Goal: Transaction & Acquisition: Purchase product/service

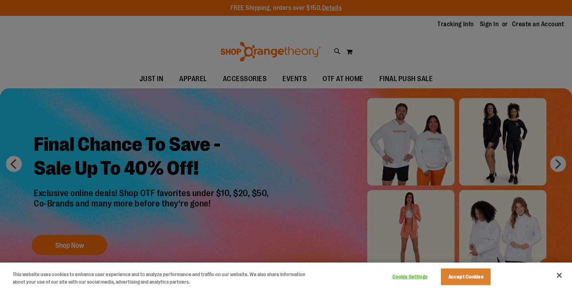
click at [468, 277] on button "Accept Cookies" at bounding box center [466, 276] width 50 height 17
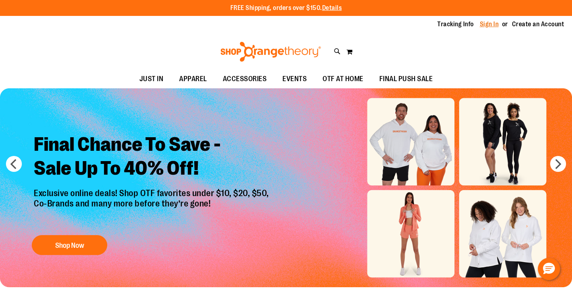
click at [490, 23] on link "Sign In" at bounding box center [489, 24] width 19 height 9
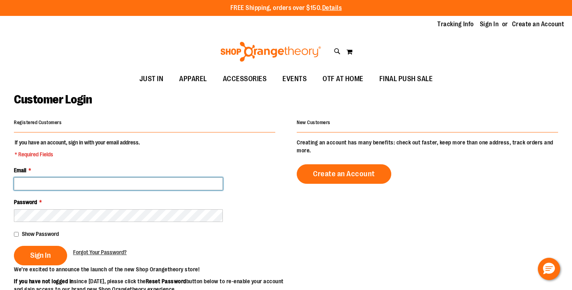
type input "**********"
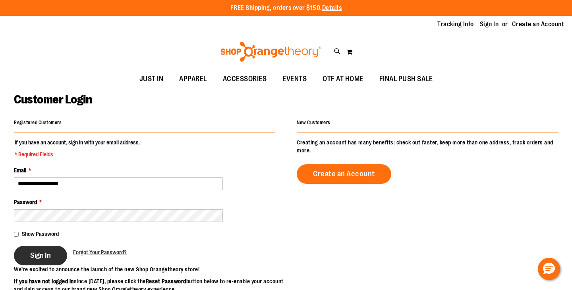
click at [40, 256] on span "Sign In" at bounding box center [40, 255] width 21 height 9
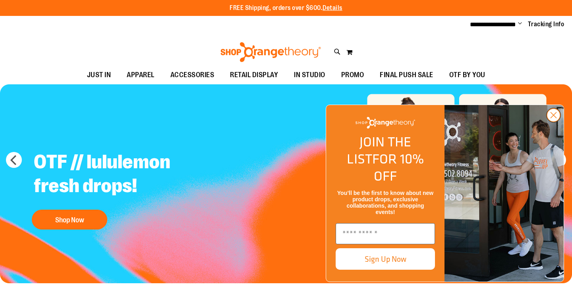
click at [554, 122] on circle "Close dialog" at bounding box center [553, 115] width 13 height 13
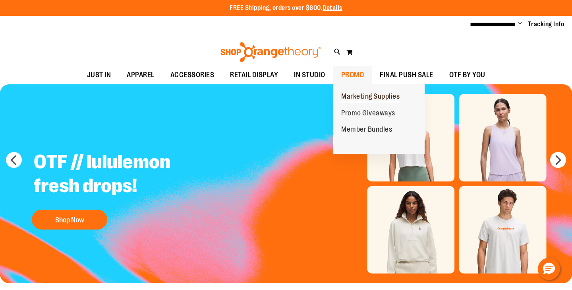
click at [351, 93] on span "Marketing Supplies" at bounding box center [370, 97] width 58 height 10
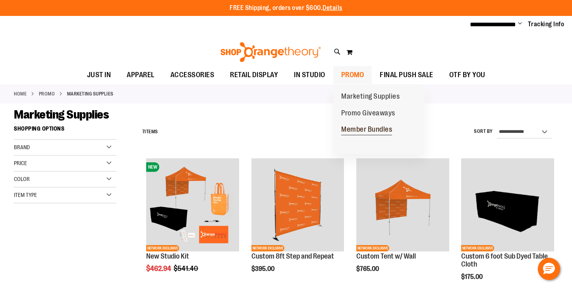
click at [350, 127] on span "Member Bundles" at bounding box center [366, 130] width 51 height 10
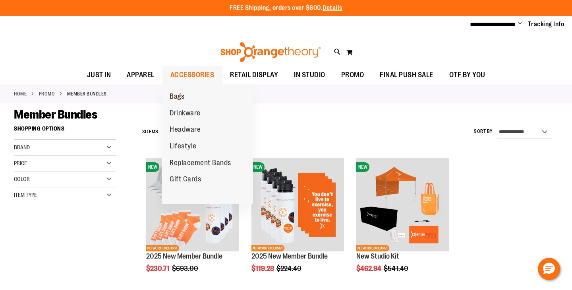
click at [177, 96] on span "Bags" at bounding box center [177, 97] width 15 height 10
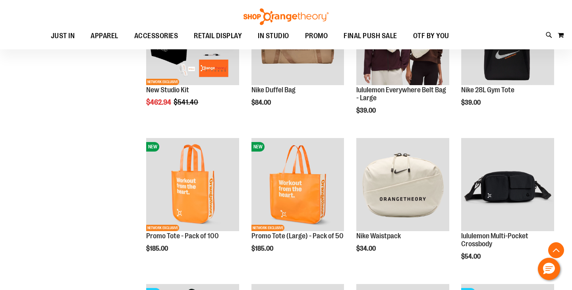
scroll to position [167, 0]
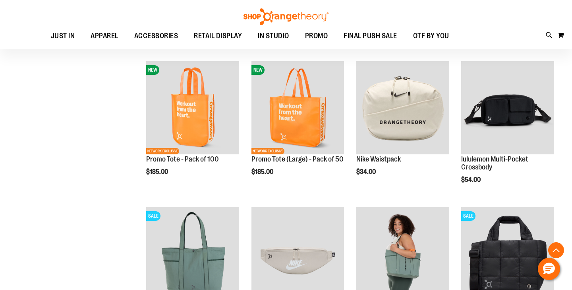
scroll to position [239, 0]
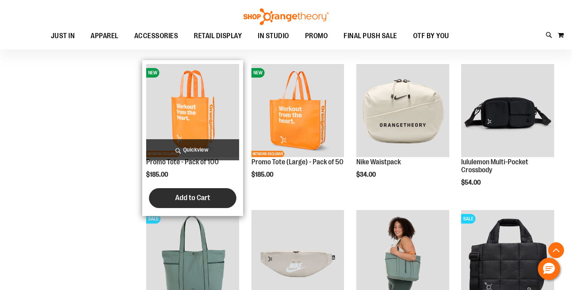
click at [192, 201] on span "Add to Cart" at bounding box center [192, 197] width 35 height 9
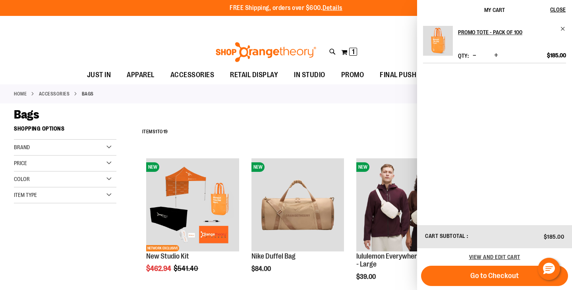
click at [337, 111] on div "Bags" at bounding box center [286, 114] width 545 height 14
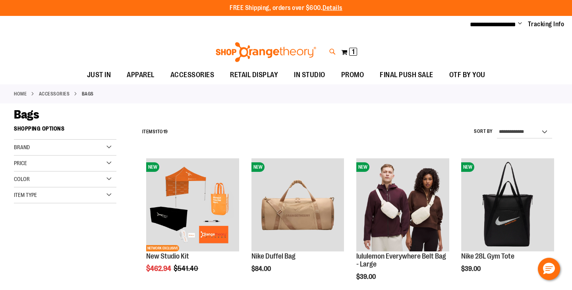
click at [330, 49] on icon at bounding box center [333, 51] width 7 height 9
click at [234, 52] on input "Search" at bounding box center [286, 45] width 453 height 26
type input "******"
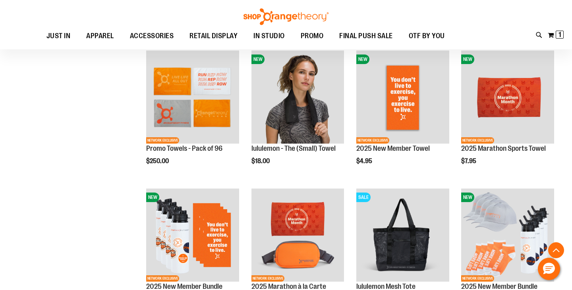
scroll to position [211, 0]
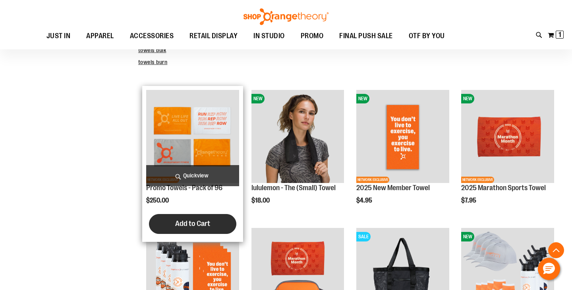
click at [191, 222] on span "Add to Cart" at bounding box center [192, 223] width 35 height 9
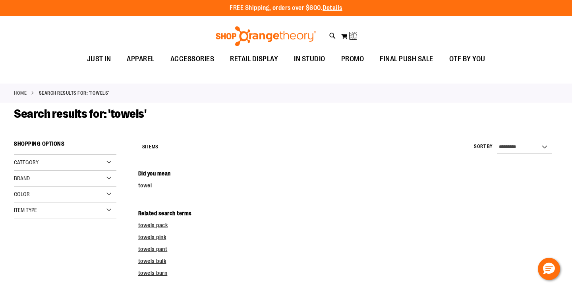
scroll to position [0, 0]
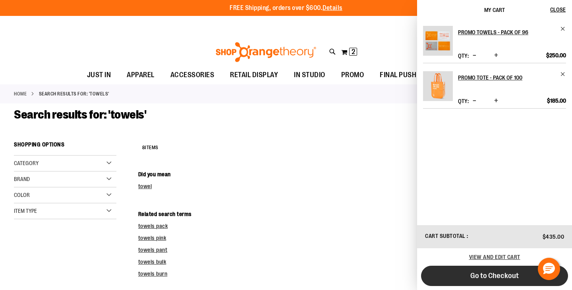
click at [498, 274] on span "Go to Checkout" at bounding box center [495, 275] width 49 height 9
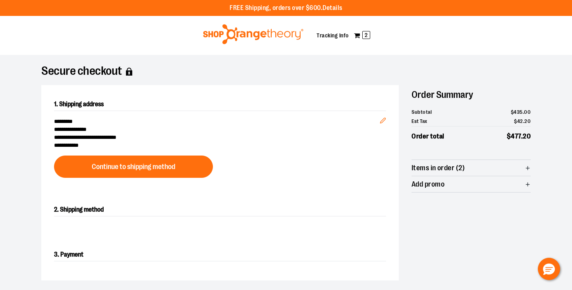
click at [241, 37] on img at bounding box center [253, 34] width 103 height 20
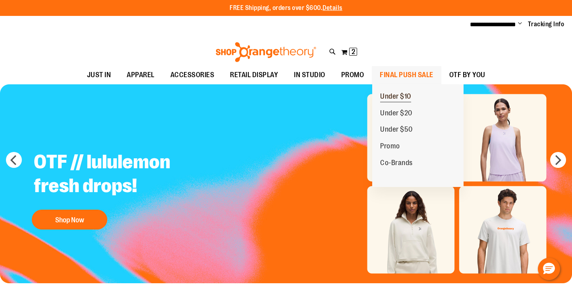
click span "Under $10"
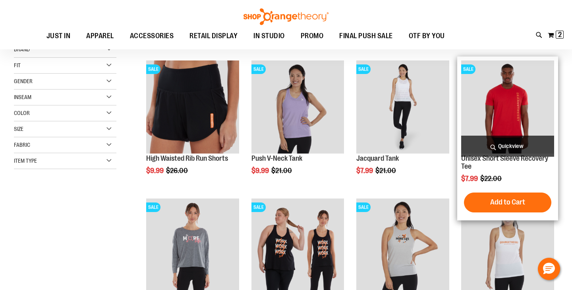
scroll to position [13, 0]
click at [499, 108] on img "product" at bounding box center [508, 107] width 93 height 93
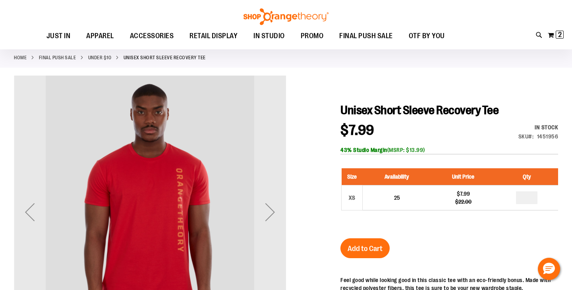
scroll to position [50, 0]
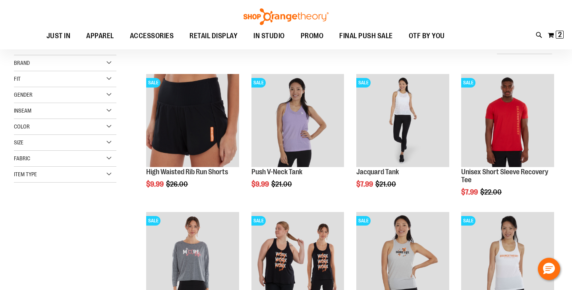
scroll to position [126, 0]
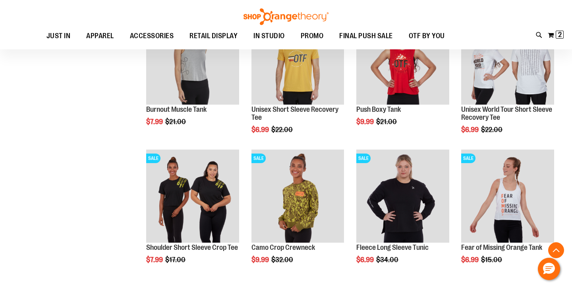
scroll to position [339, 0]
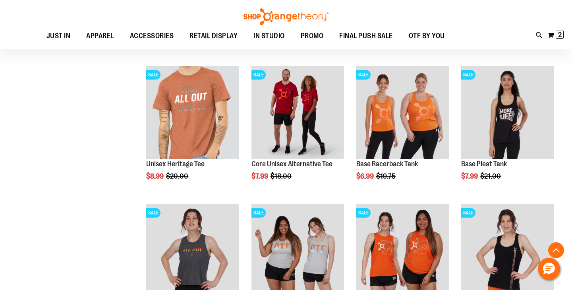
scroll to position [555, 0]
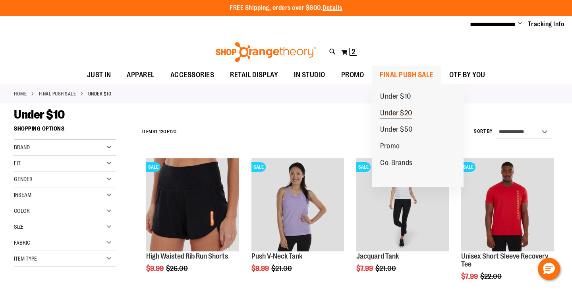
click at [392, 112] on span "Under $20" at bounding box center [396, 114] width 32 height 10
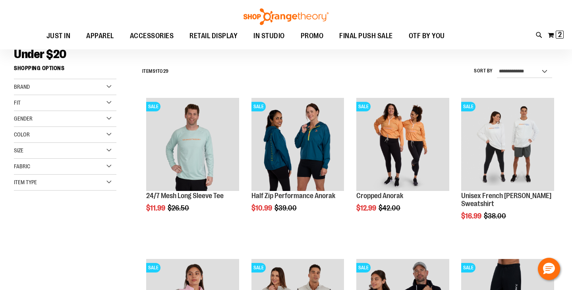
scroll to position [62, 0]
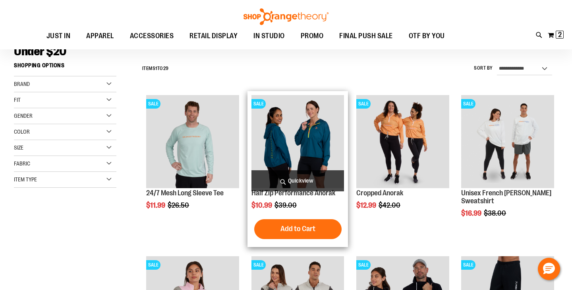
click at [312, 148] on img "product" at bounding box center [298, 141] width 93 height 93
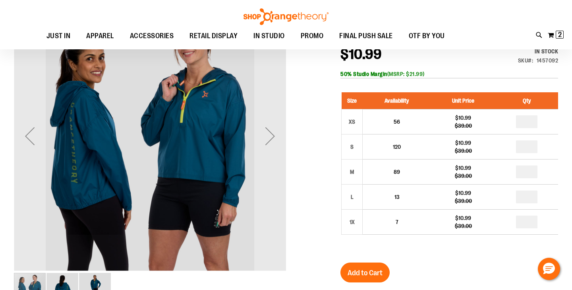
scroll to position [114, 0]
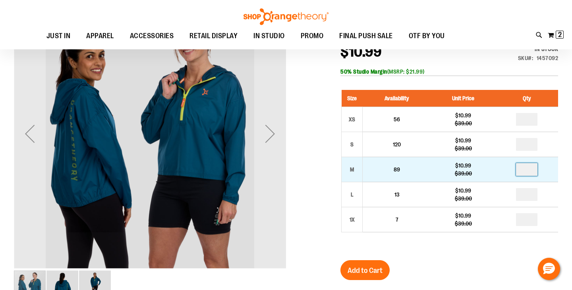
click at [538, 167] on input "number" at bounding box center [526, 169] width 21 height 13
type input "*"
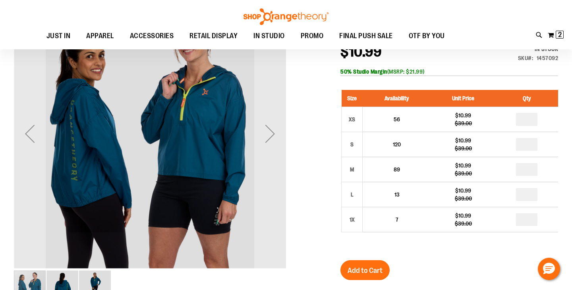
type input "*"
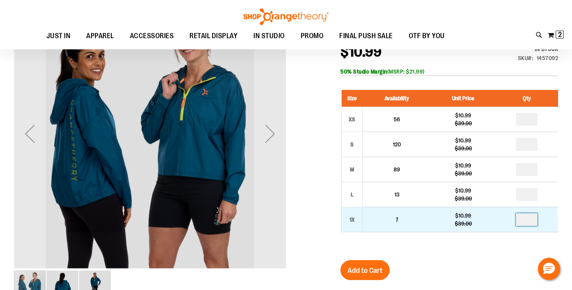
click at [532, 215] on input "number" at bounding box center [526, 219] width 21 height 13
type input "*"
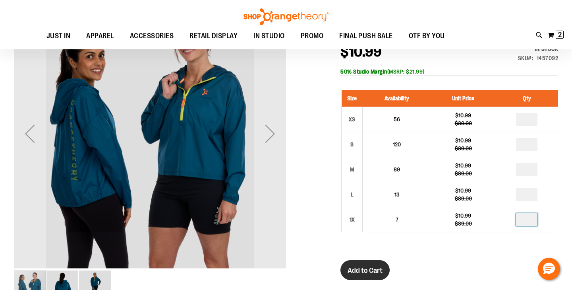
click at [366, 268] on span "Add to Cart" at bounding box center [365, 270] width 35 height 9
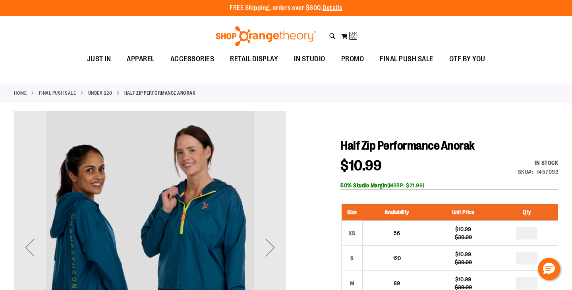
scroll to position [0, 0]
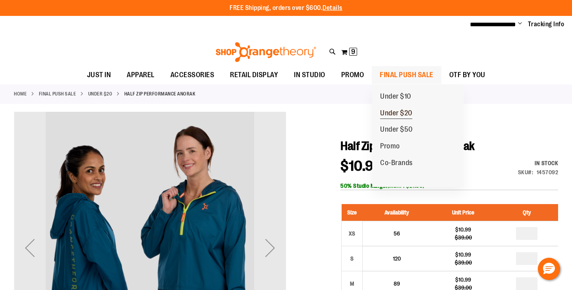
click at [396, 113] on span "Under $20" at bounding box center [396, 114] width 32 height 10
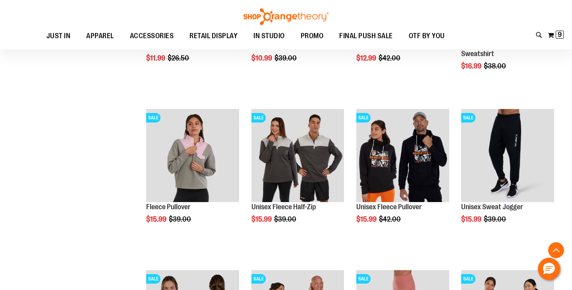
scroll to position [209, 0]
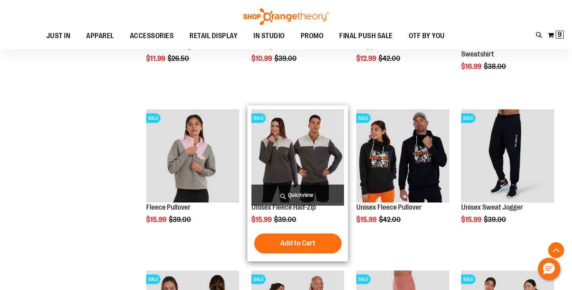
click at [313, 155] on img "product" at bounding box center [298, 155] width 93 height 93
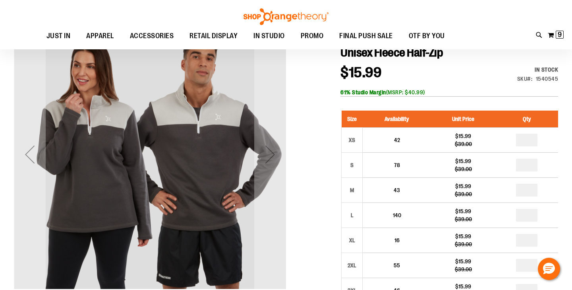
scroll to position [103, 0]
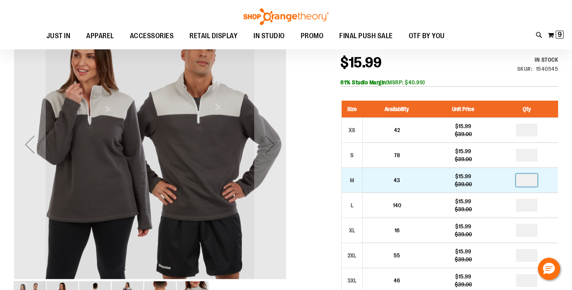
click at [538, 180] on input "number" at bounding box center [526, 180] width 21 height 13
type input "*"
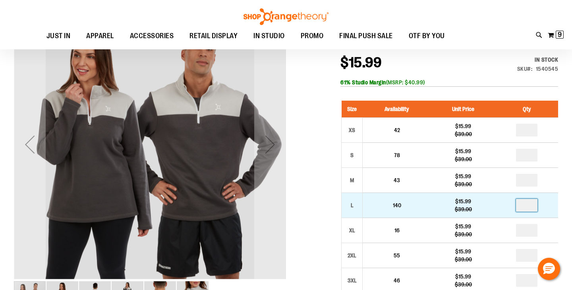
click at [531, 204] on input "number" at bounding box center [526, 205] width 21 height 13
type input "*"
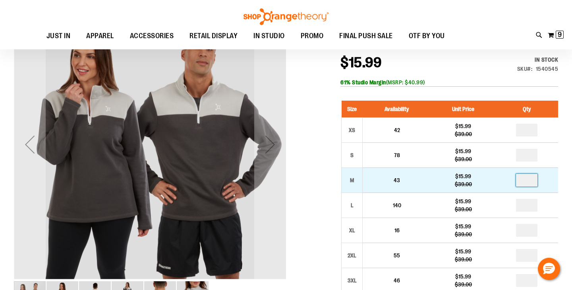
click at [534, 182] on input "*" at bounding box center [526, 180] width 21 height 13
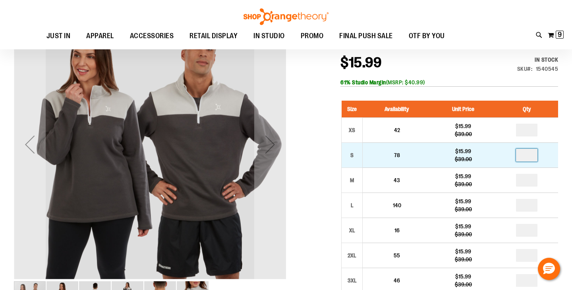
type input "*"
click at [534, 151] on input "number" at bounding box center [526, 155] width 21 height 13
type input "*"
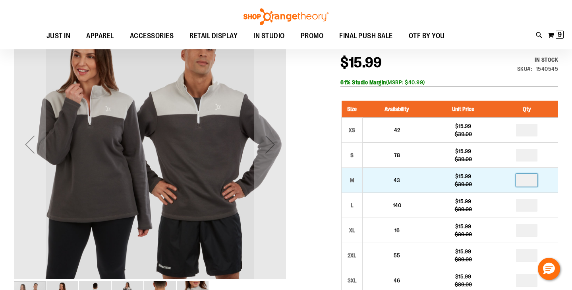
click at [534, 181] on input "number" at bounding box center [526, 180] width 21 height 13
type input "*"
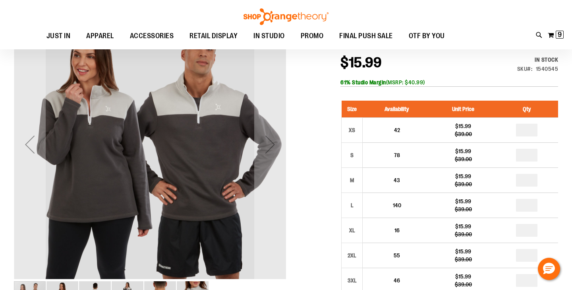
click at [313, 158] on div at bounding box center [286, 257] width 545 height 498
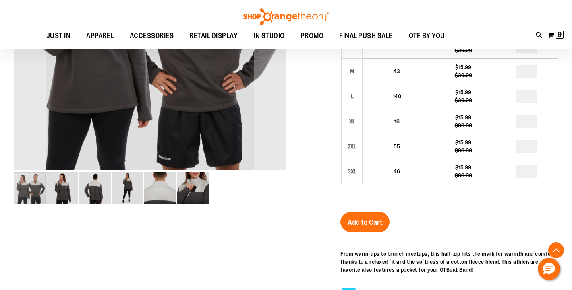
scroll to position [223, 0]
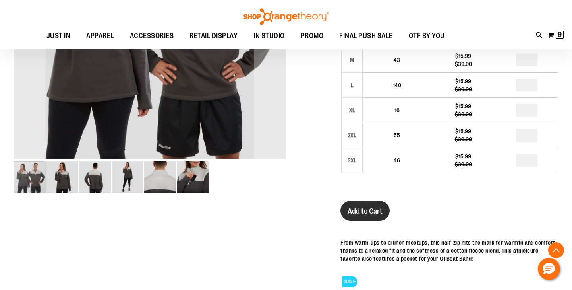
click at [368, 209] on span "Add to Cart" at bounding box center [365, 211] width 35 height 9
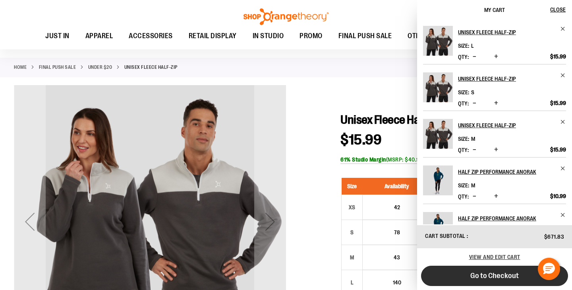
scroll to position [0, 0]
click at [488, 277] on span "Go to Checkout" at bounding box center [495, 275] width 49 height 9
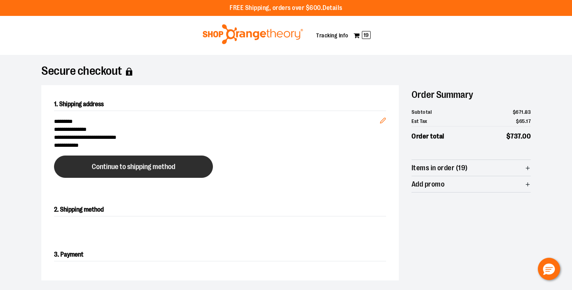
click at [132, 164] on span "Continue to shipping method" at bounding box center [133, 167] width 83 height 8
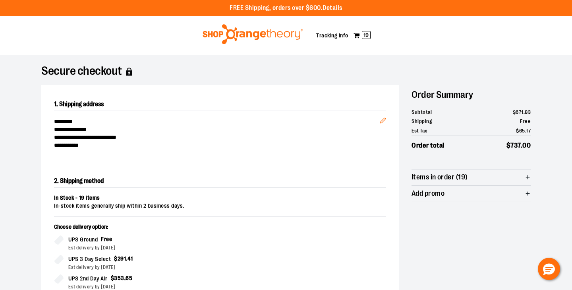
scroll to position [128, 0]
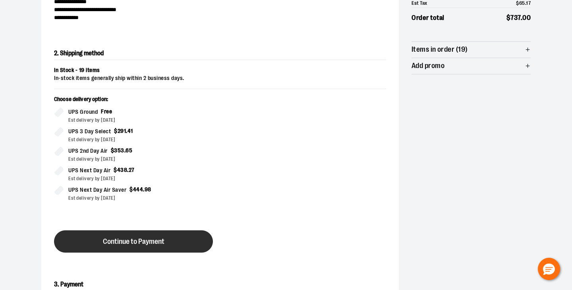
click at [118, 238] on span "Continue to Payment" at bounding box center [134, 242] width 62 height 8
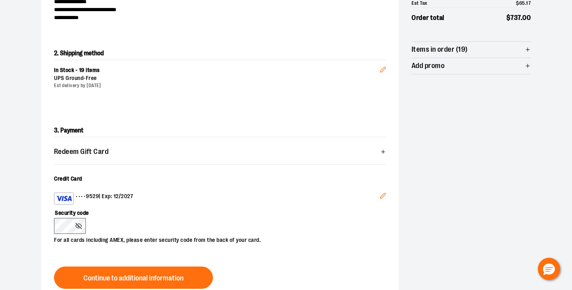
click at [386, 194] on icon "Edit" at bounding box center [382, 195] width 5 height 5
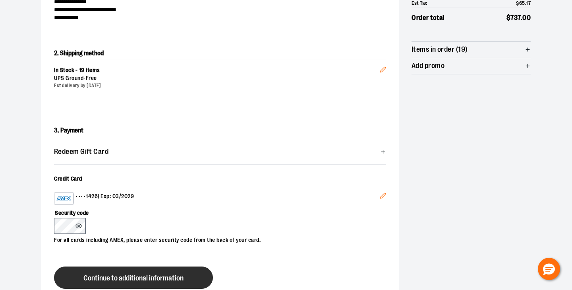
click at [129, 274] on span "Continue to additional information" at bounding box center [133, 278] width 100 height 8
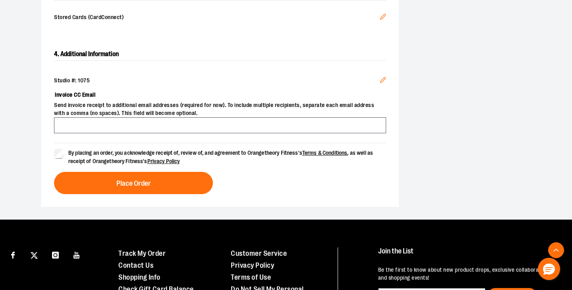
scroll to position [264, 0]
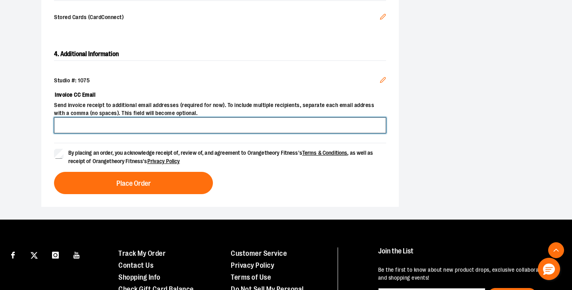
click at [74, 126] on input "Invoice CC Email" at bounding box center [220, 125] width 332 height 16
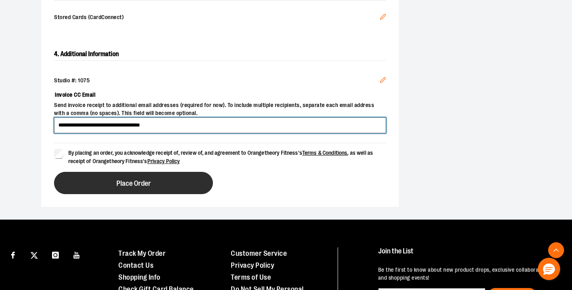
type input "**********"
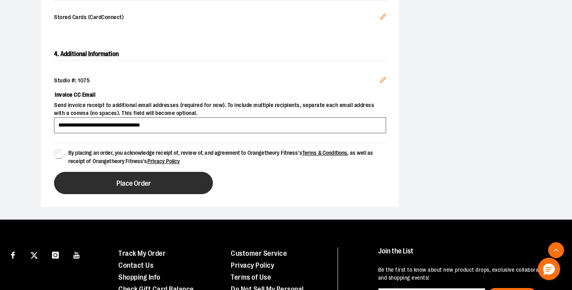
click at [122, 186] on button "Place Order" at bounding box center [133, 183] width 159 height 22
